Goal: Navigation & Orientation: Find specific page/section

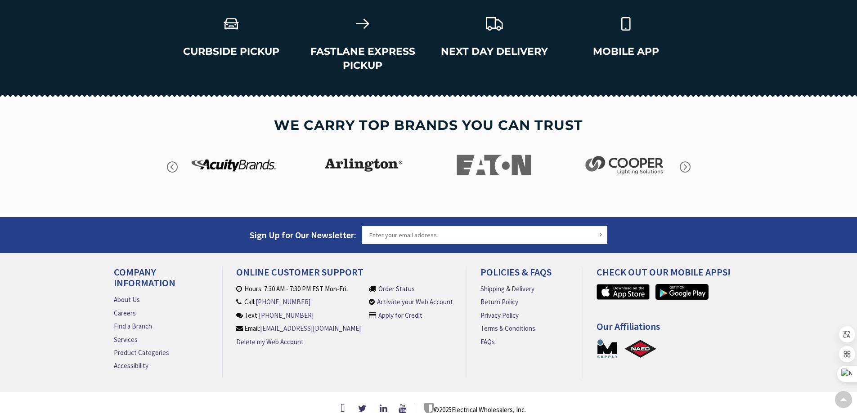
scroll to position [1283, 0]
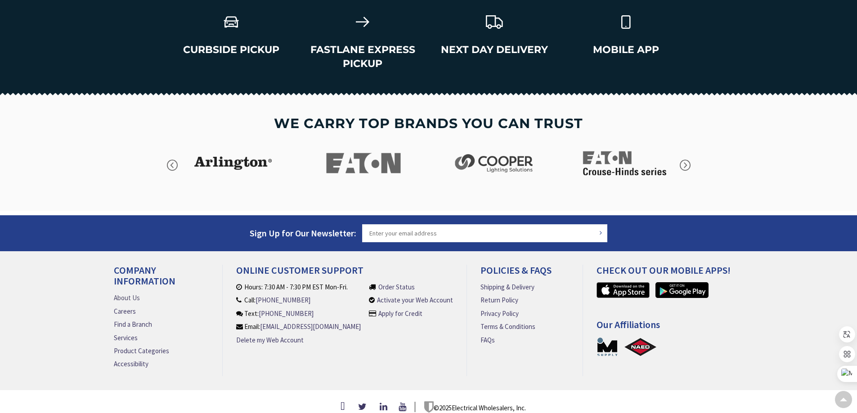
click at [125, 293] on link "About Us" at bounding box center [127, 297] width 26 height 9
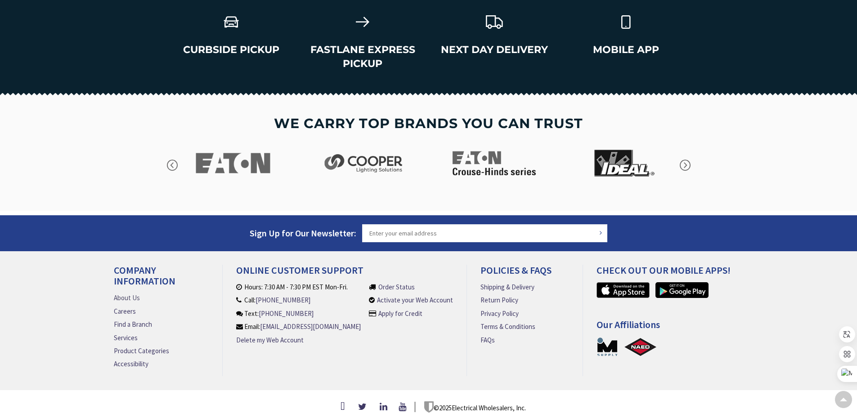
scroll to position [0, 0]
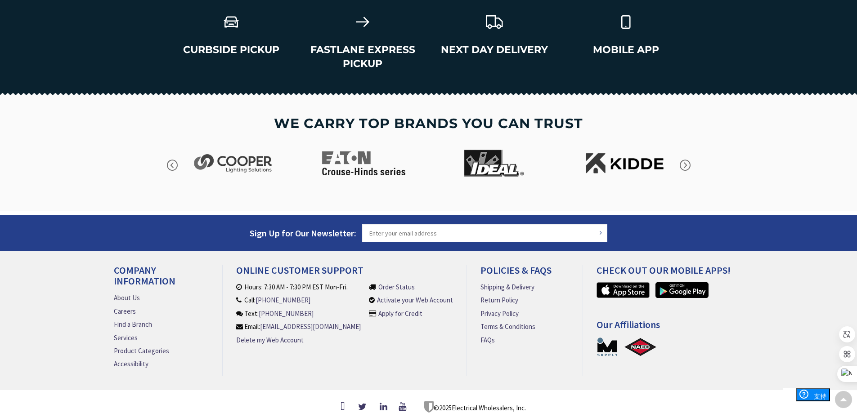
click at [128, 293] on link "About Us" at bounding box center [127, 297] width 26 height 9
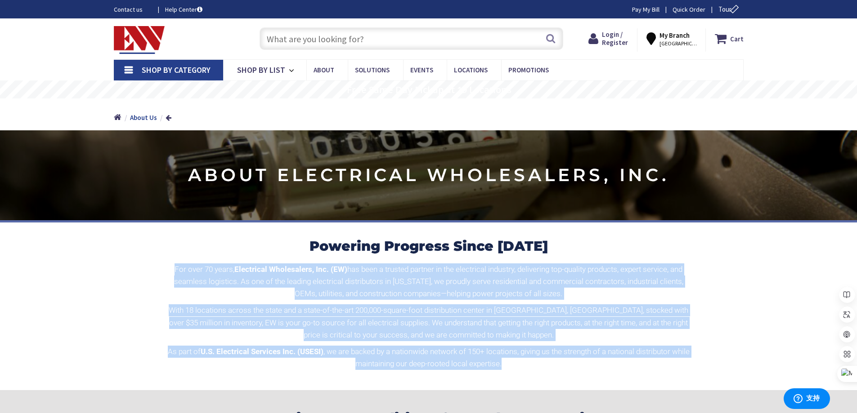
drag, startPoint x: 171, startPoint y: 266, endPoint x: 570, endPoint y: 368, distance: 411.2
click at [570, 368] on div "For over 70 years, Electrical Wholesalers, Inc. (EW) has been a trusted partner…" at bounding box center [428, 317] width 526 height 107
copy div "For over 70 years, Electrical Wholesalers, Inc. (EW) has been a trusted partner…"
click at [264, 71] on span "Shop By List" at bounding box center [261, 70] width 48 height 10
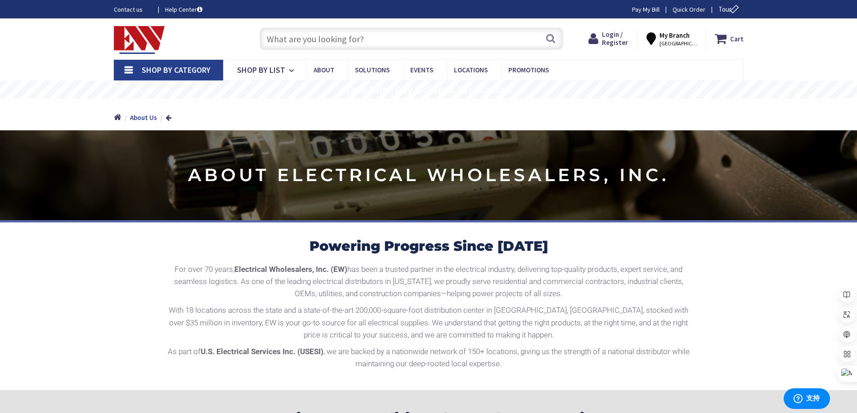
click at [181, 76] on link "Shop By Category" at bounding box center [168, 70] width 109 height 21
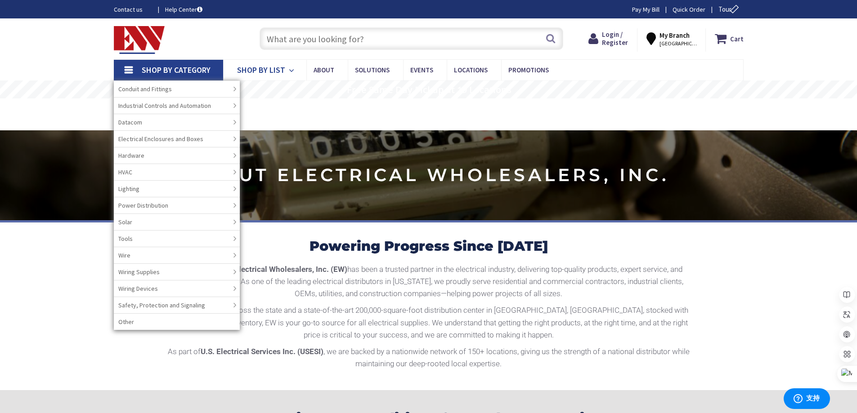
click at [273, 65] on span "Shop By List" at bounding box center [261, 70] width 48 height 10
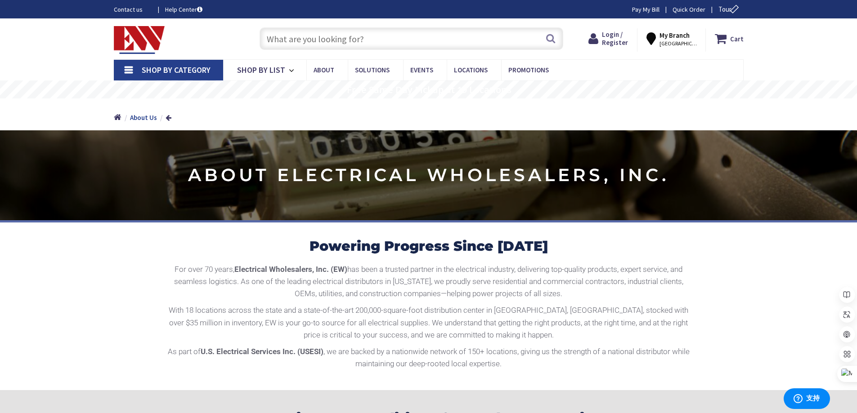
click at [188, 71] on span "Shop By Category" at bounding box center [176, 70] width 69 height 10
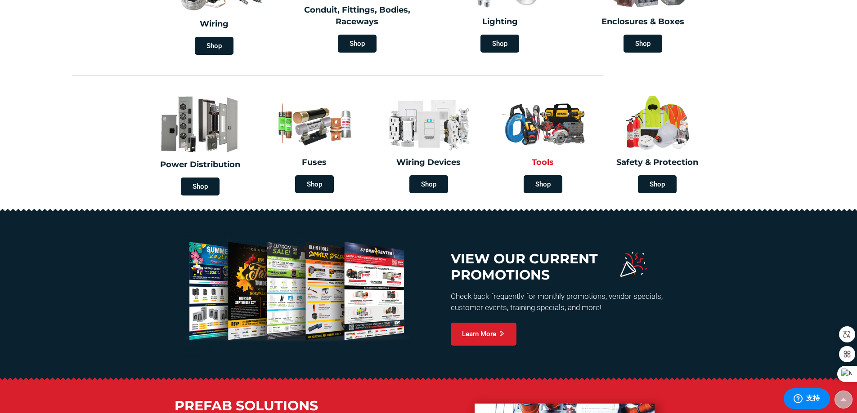
scroll to position [113, 0]
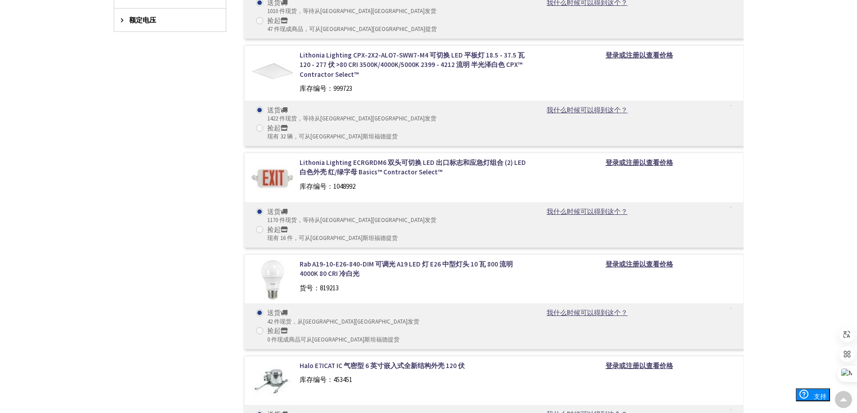
scroll to position [731, 0]
